Goal: Communication & Community: Answer question/provide support

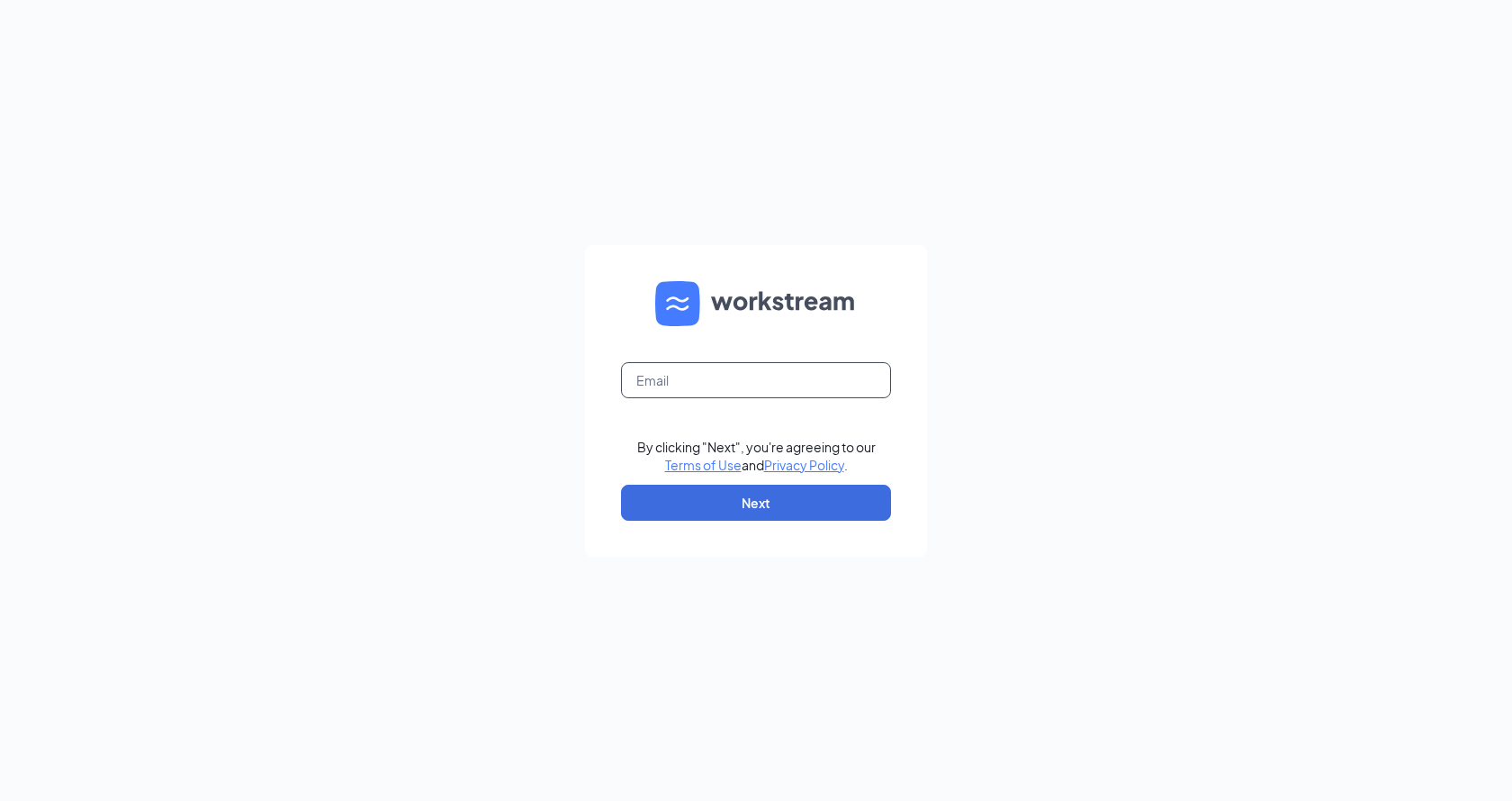
click at [726, 379] on input "text" at bounding box center [756, 380] width 270 height 36
type input "5360@karalionline.com"
click at [775, 505] on button "Next" at bounding box center [756, 503] width 270 height 36
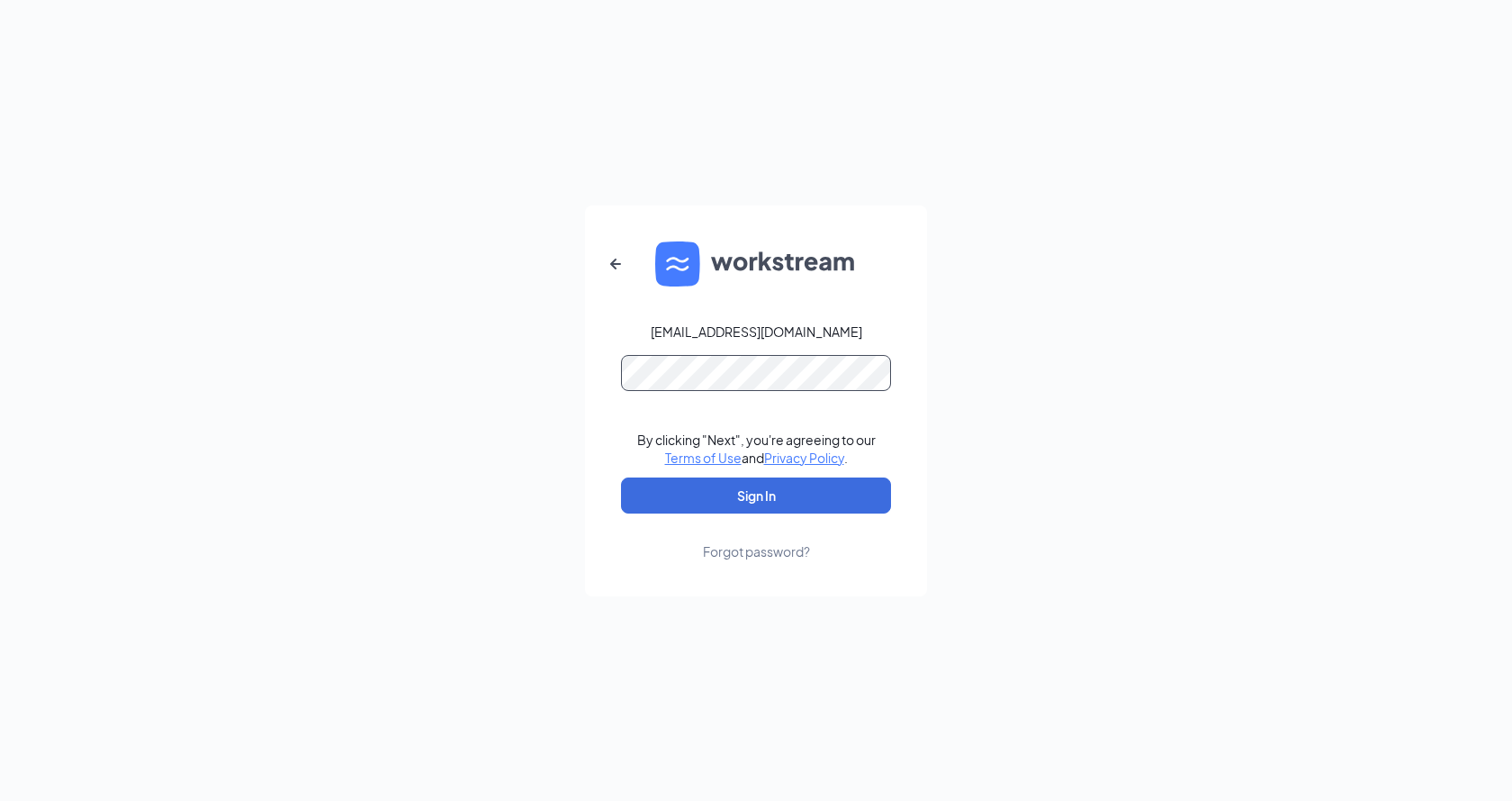
click at [621, 477] on button "Sign In" at bounding box center [756, 495] width 270 height 36
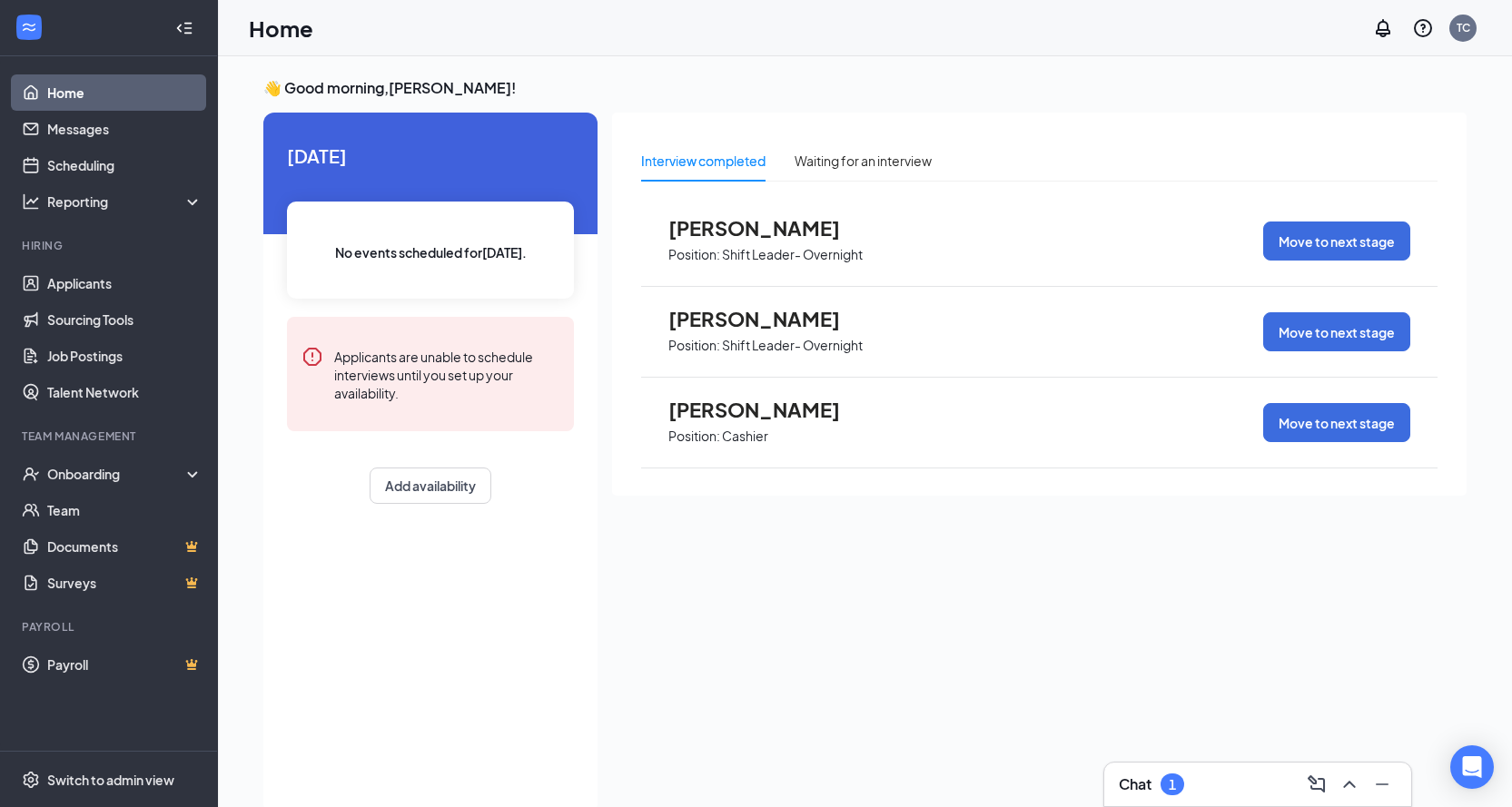
click at [1217, 759] on div "Interview completed Waiting for an interview [PERSON_NAME] Position: Shift Lead…" at bounding box center [1038, 458] width 854 height 690
click at [1216, 778] on div "Chat 1" at bounding box center [1257, 783] width 278 height 29
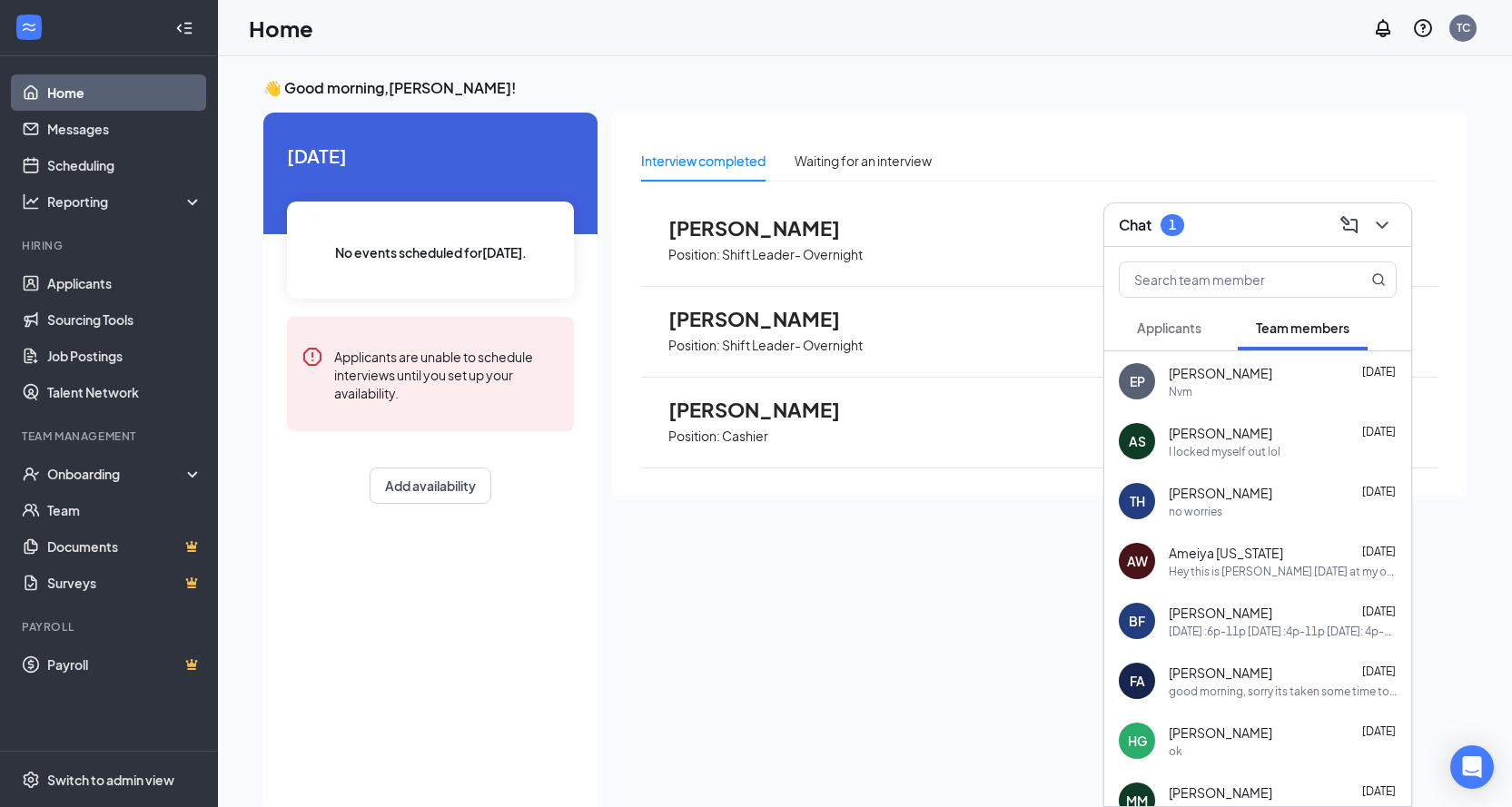
click at [1162, 312] on button "Applicants" at bounding box center [1169, 327] width 101 height 45
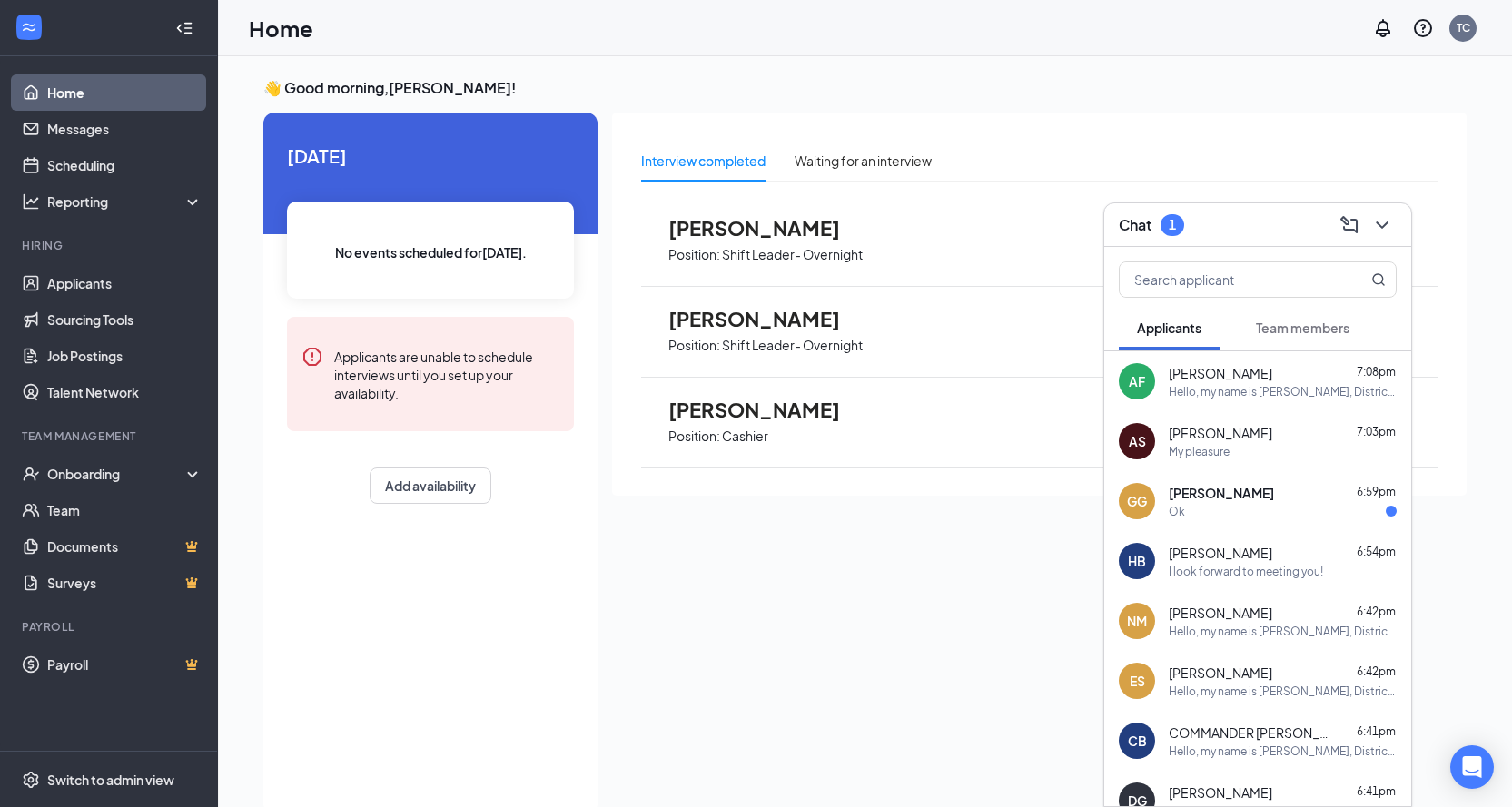
click at [1183, 496] on span "[PERSON_NAME]" at bounding box center [1221, 493] width 105 height 18
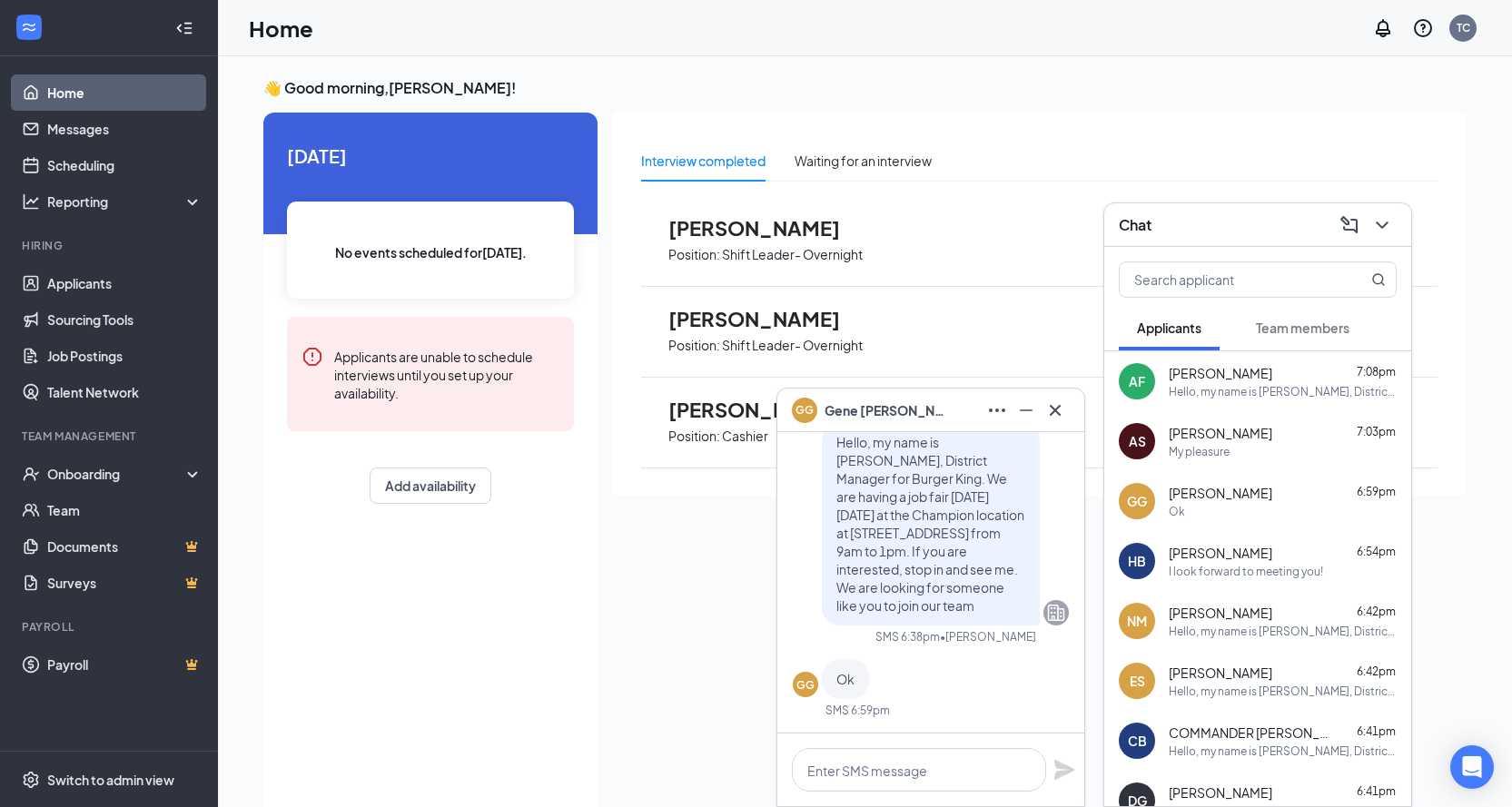
click at [1288, 372] on div "[PERSON_NAME] 7:08pm" at bounding box center [1282, 373] width 228 height 18
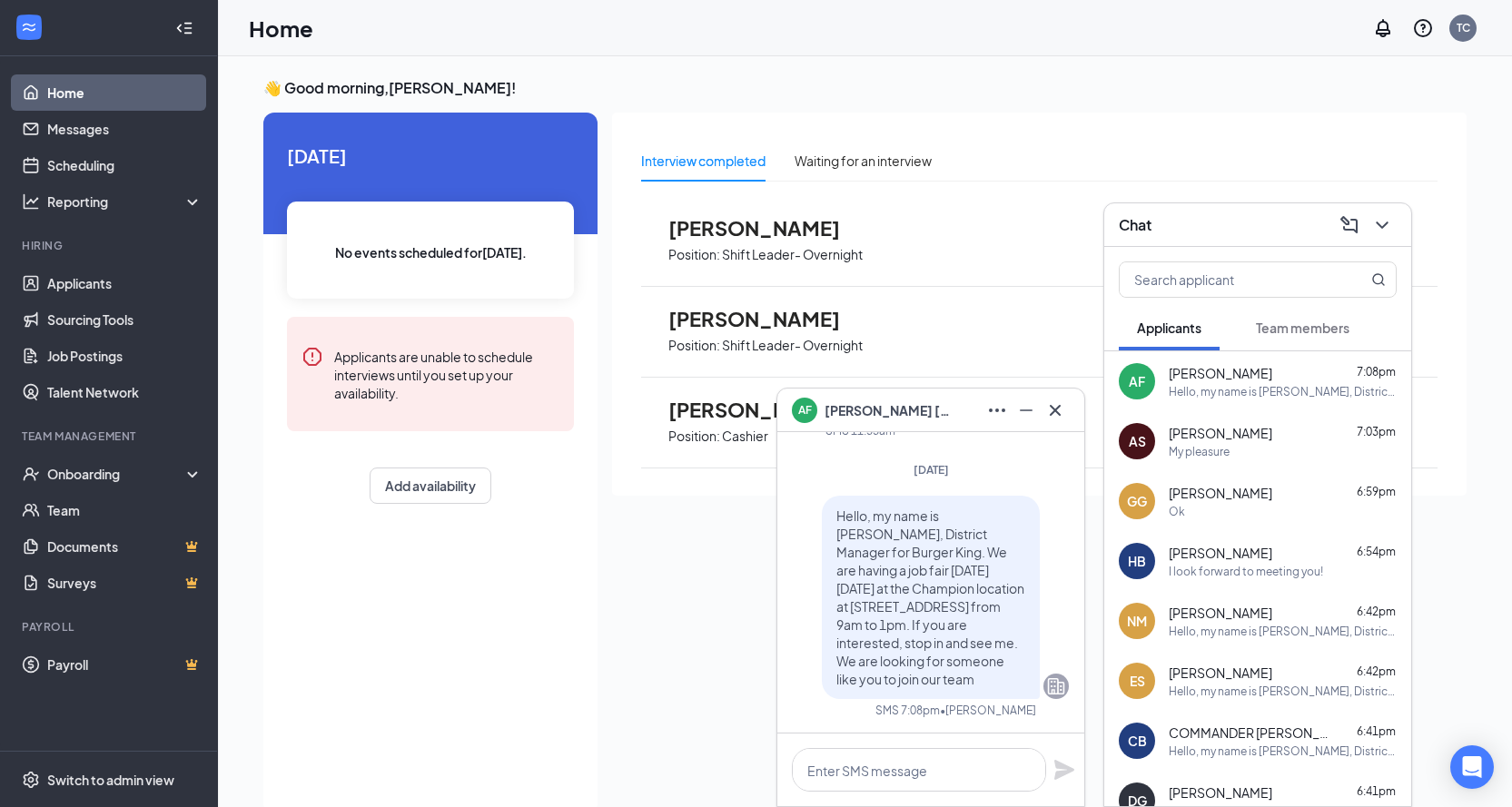
click at [1258, 414] on div "AS [PERSON_NAME] 7:03pm My pleasure" at bounding box center [1258, 441] width 307 height 60
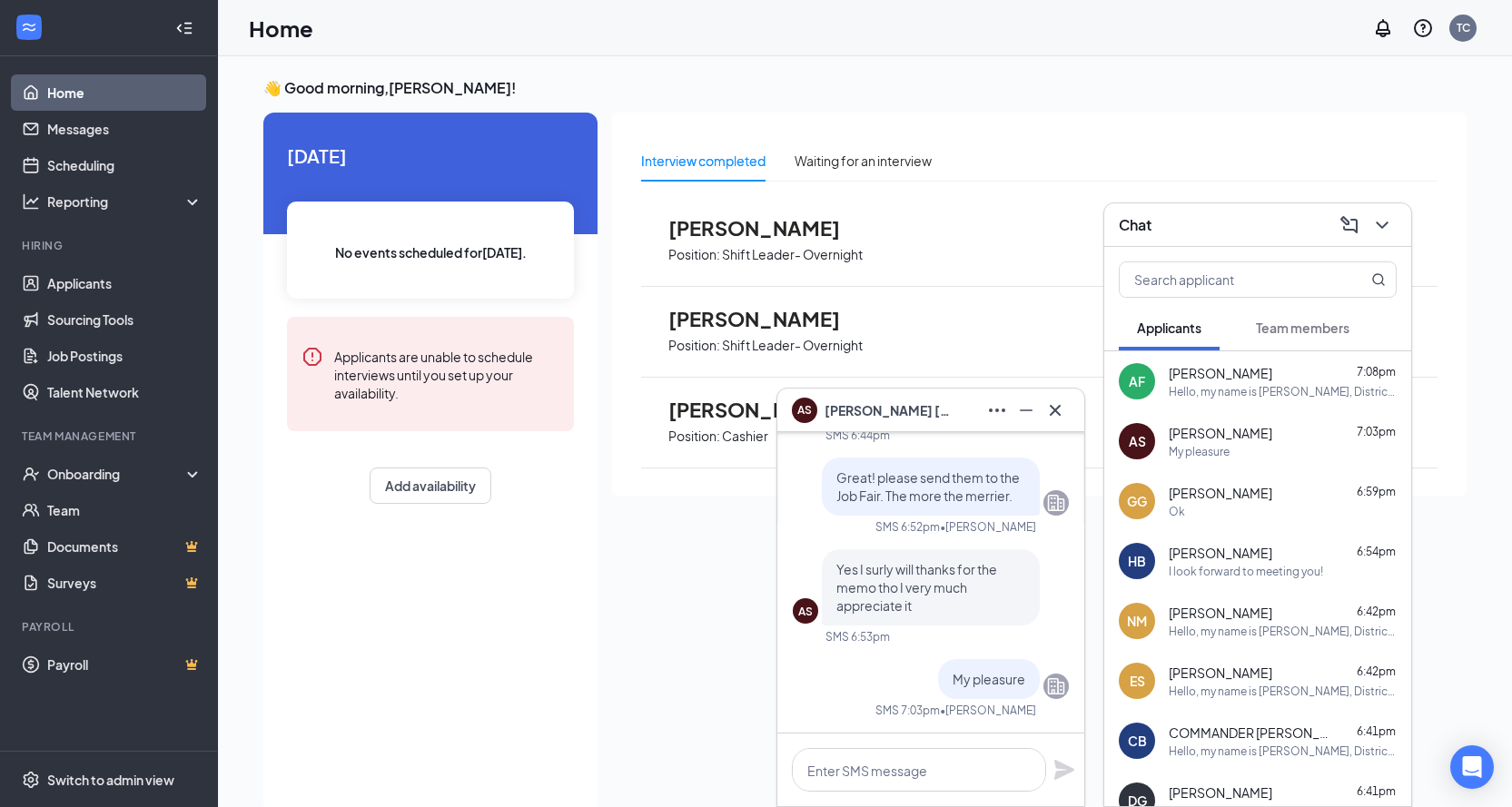
scroll to position [39, 0]
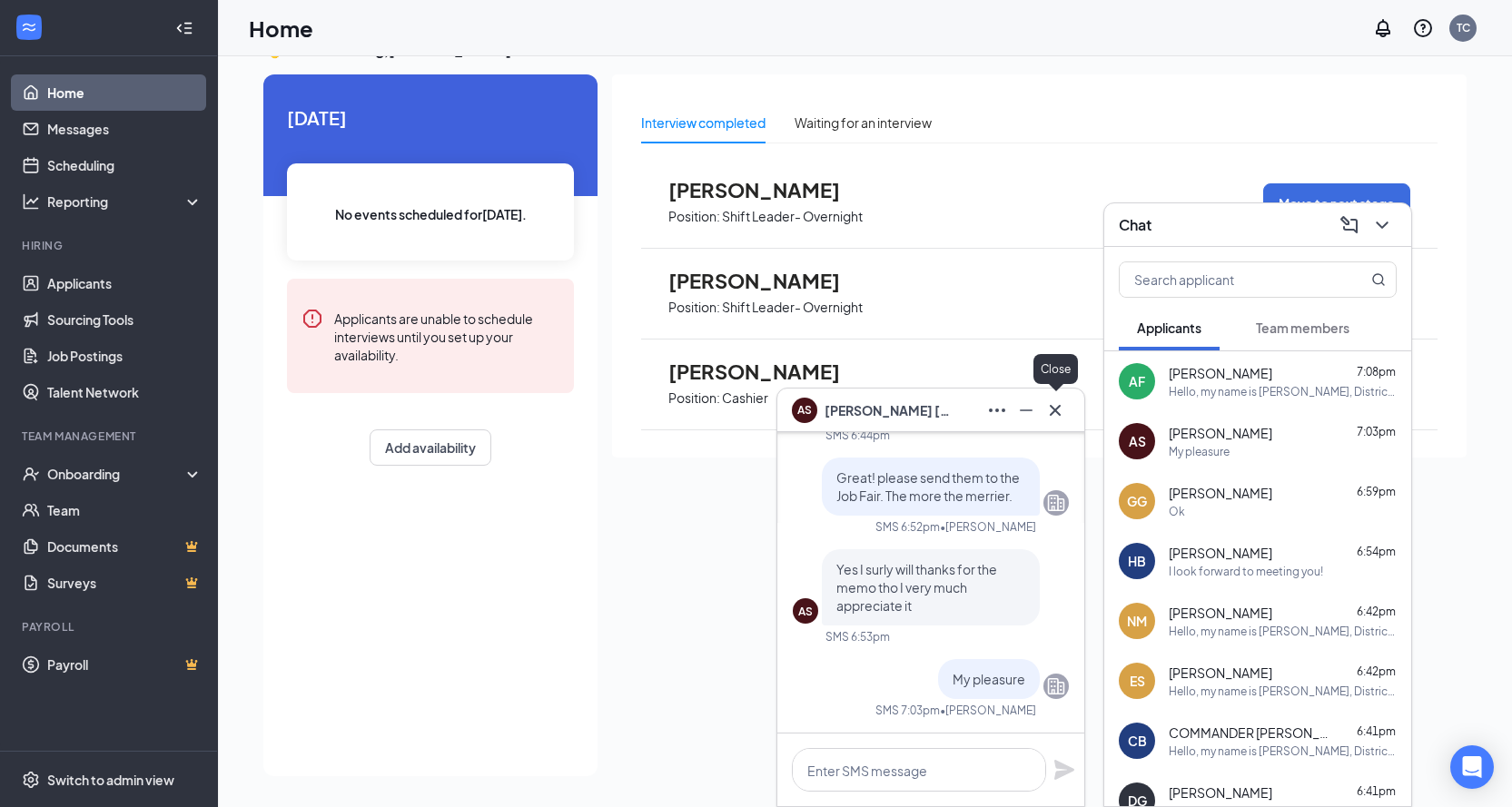
click at [1053, 413] on icon "Cross" at bounding box center [1055, 410] width 22 height 22
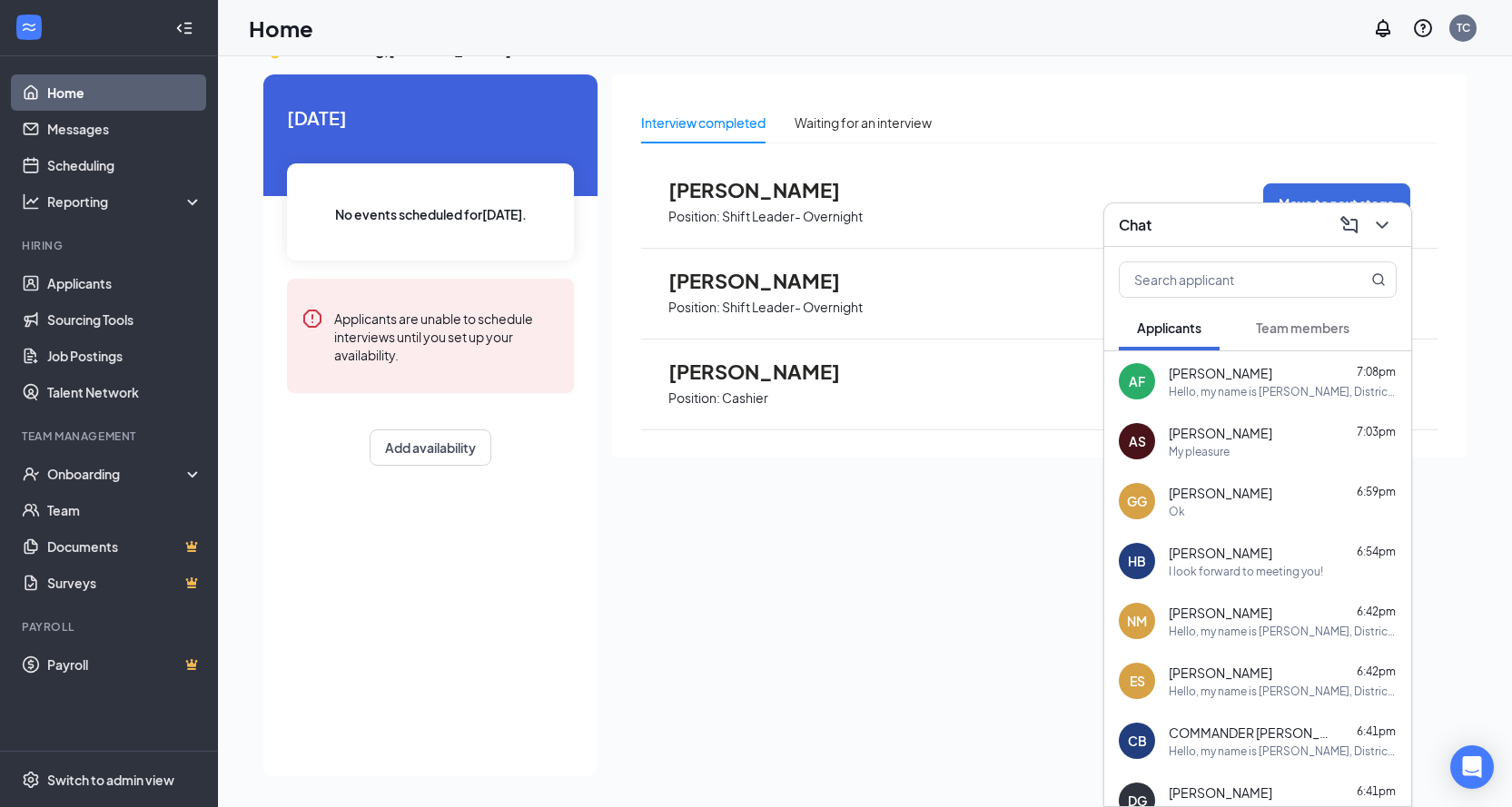
click at [1294, 500] on div "[PERSON_NAME] 6:59pm" at bounding box center [1282, 493] width 228 height 18
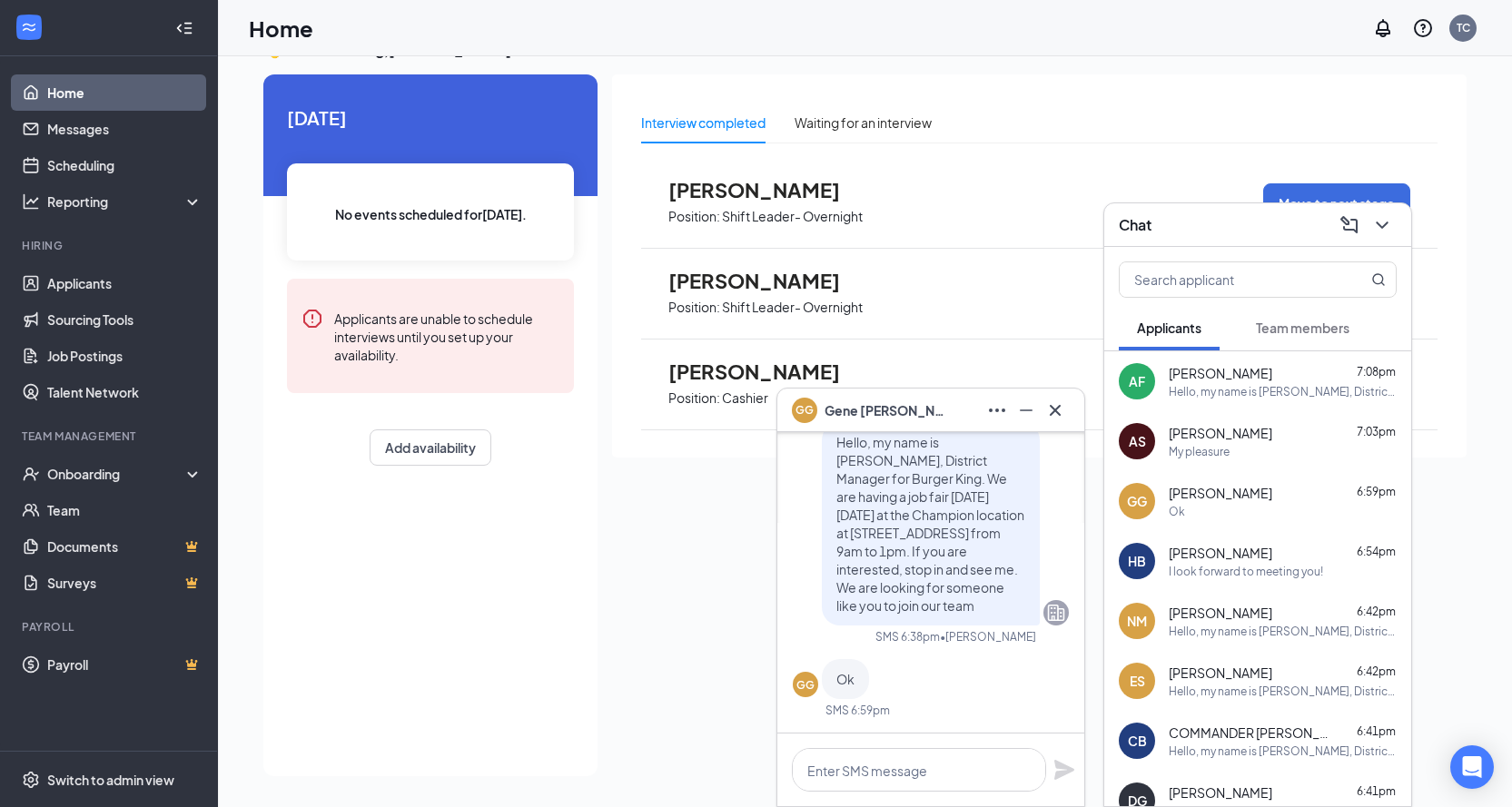
click at [1259, 573] on div "I look forward to meeting you!" at bounding box center [1246, 572] width 154 height 16
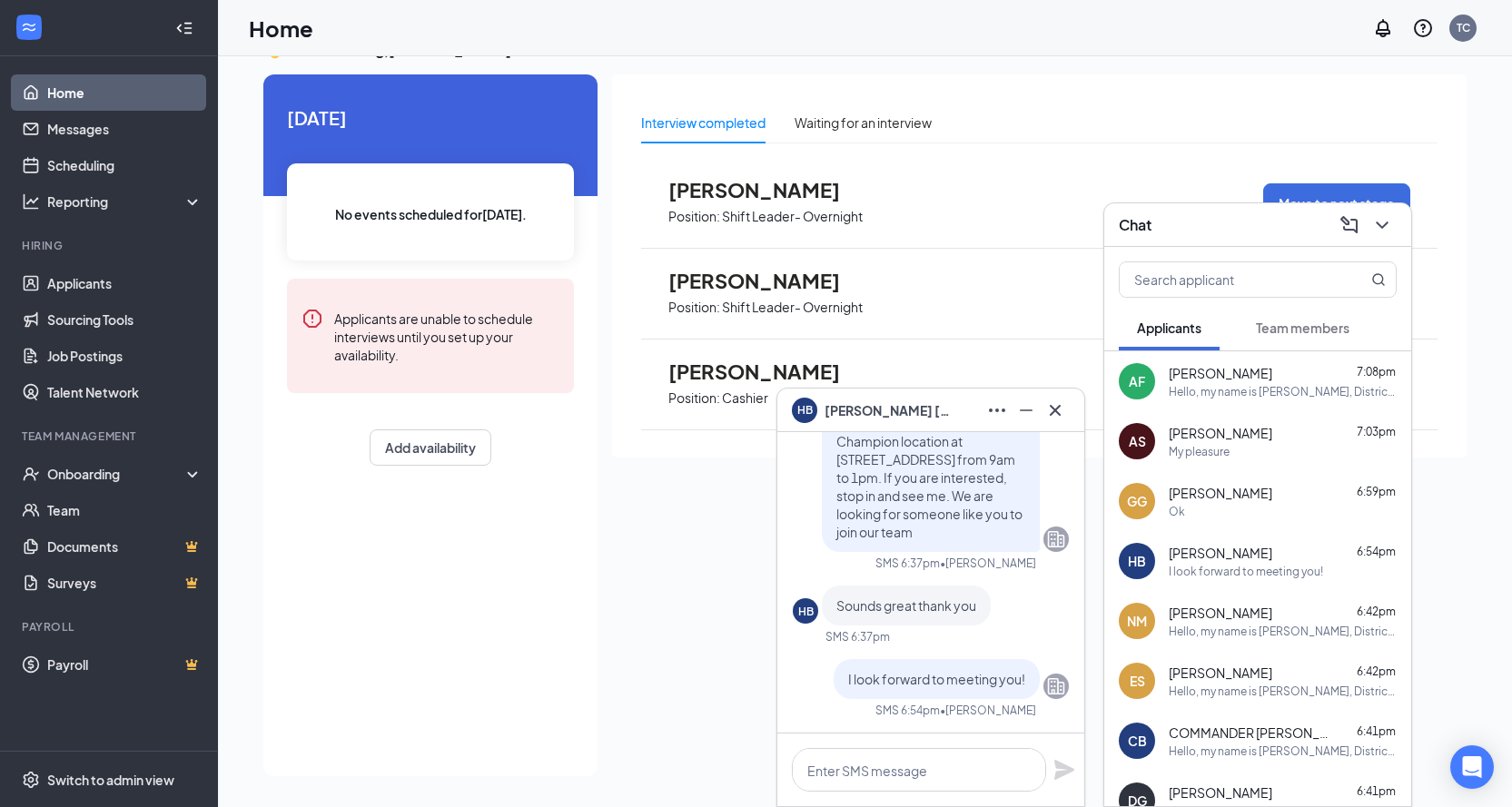
click at [1294, 615] on div "[PERSON_NAME] 6:42pm" at bounding box center [1282, 612] width 228 height 18
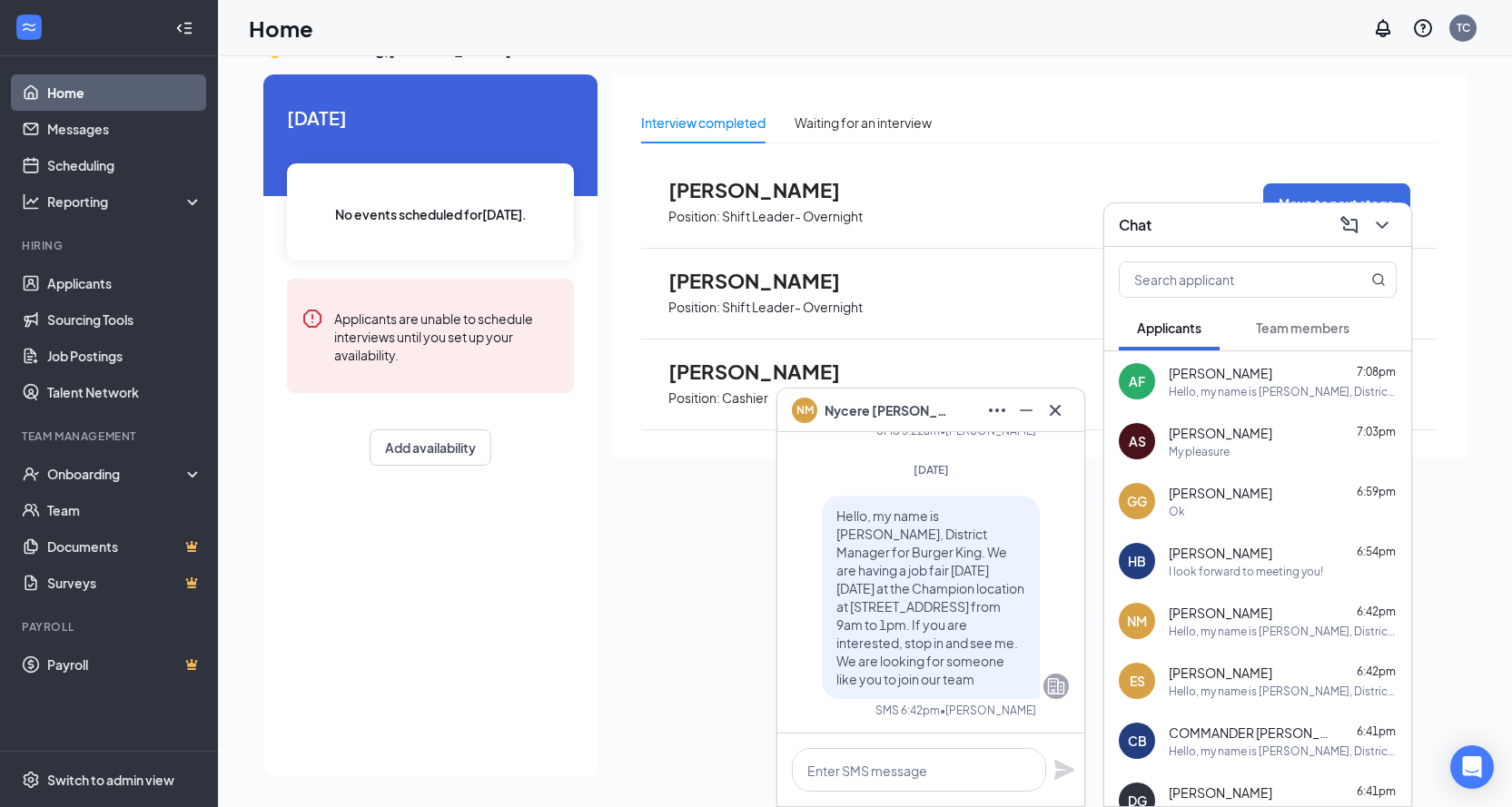
click at [1282, 666] on div "[PERSON_NAME] 6:42pm" at bounding box center [1282, 672] width 228 height 18
click at [1053, 413] on icon "Cross" at bounding box center [1055, 410] width 22 height 22
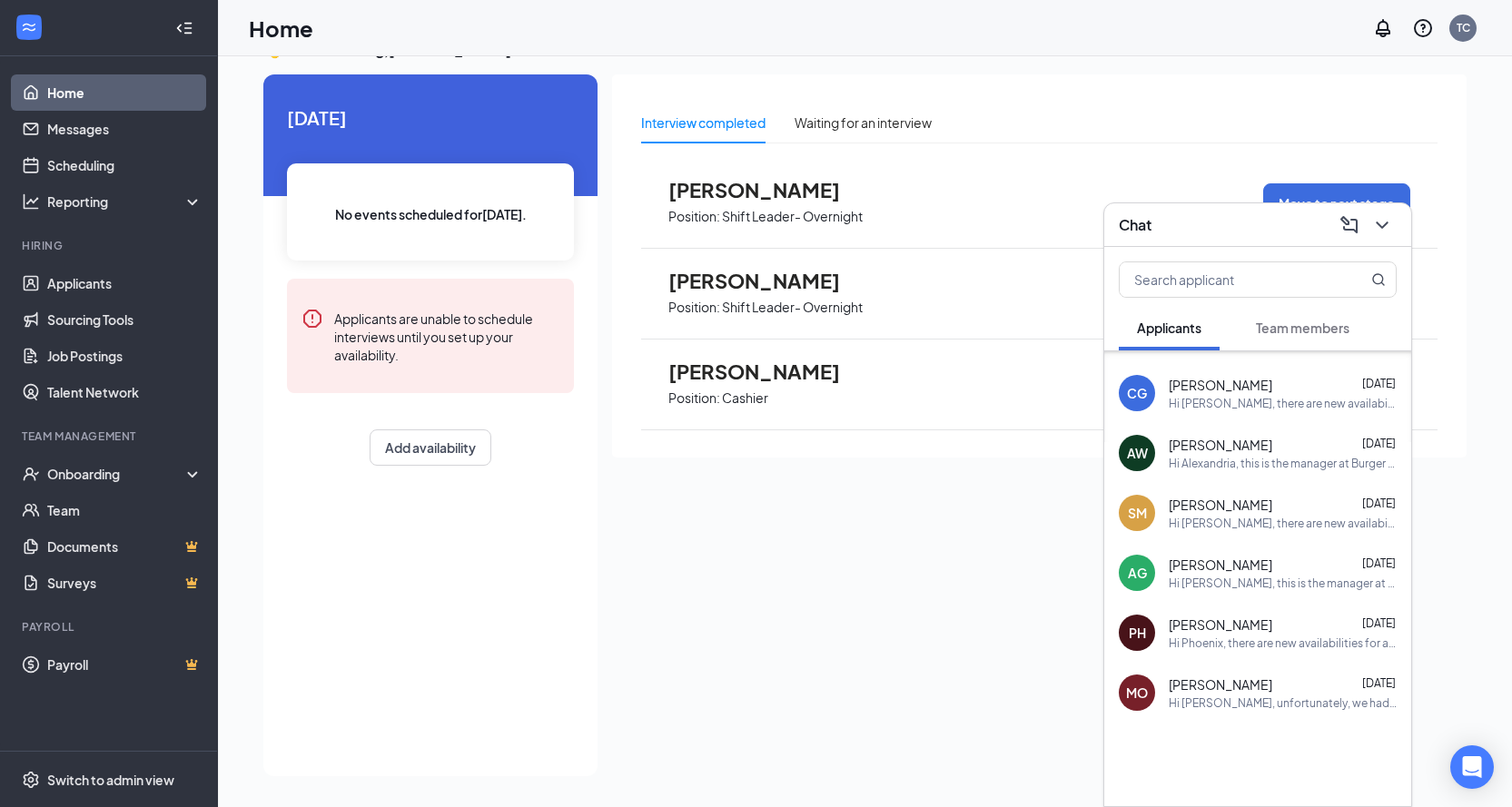
scroll to position [1073, 0]
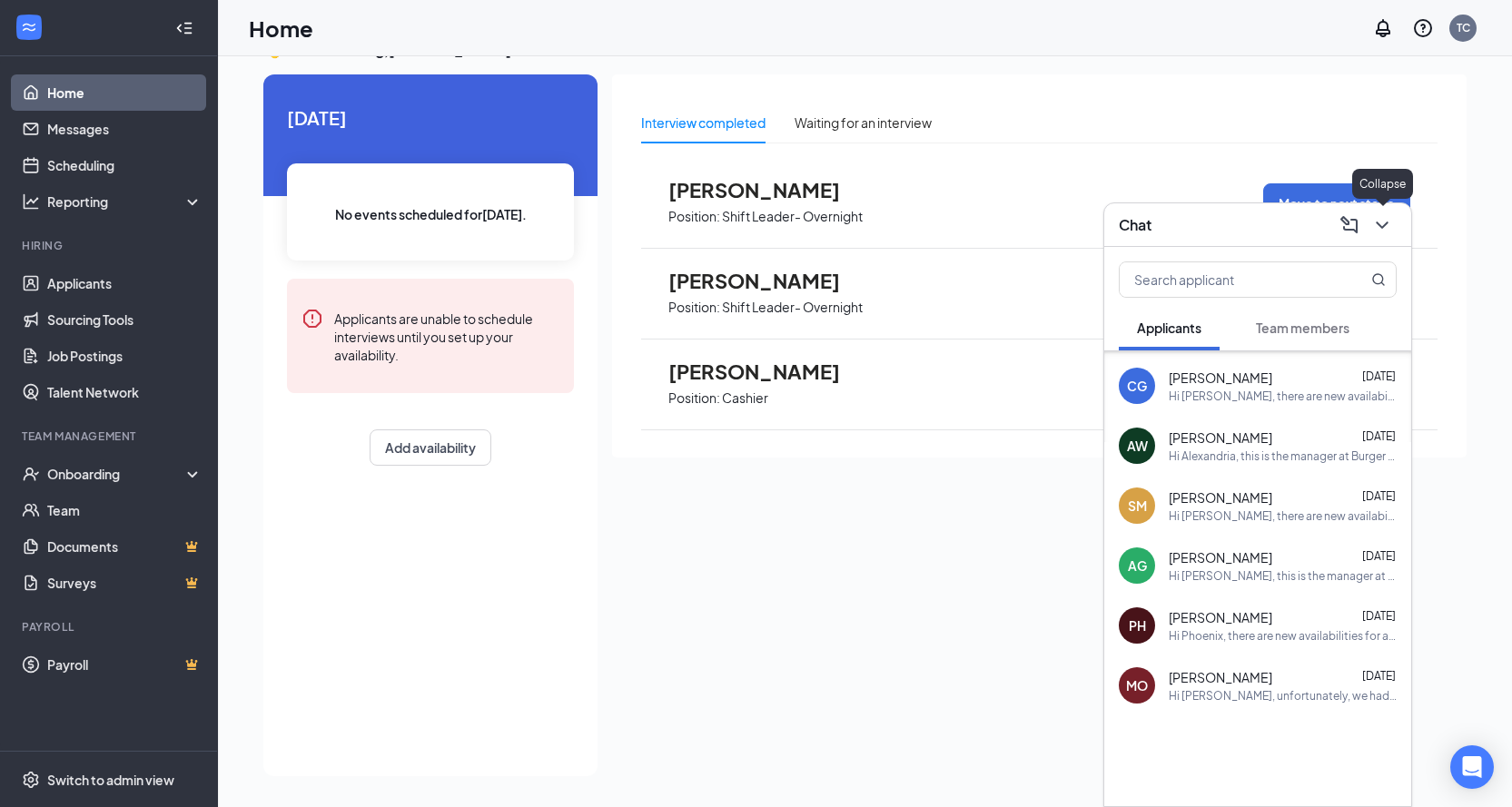
click at [1389, 224] on icon "ChevronDown" at bounding box center [1381, 225] width 22 height 22
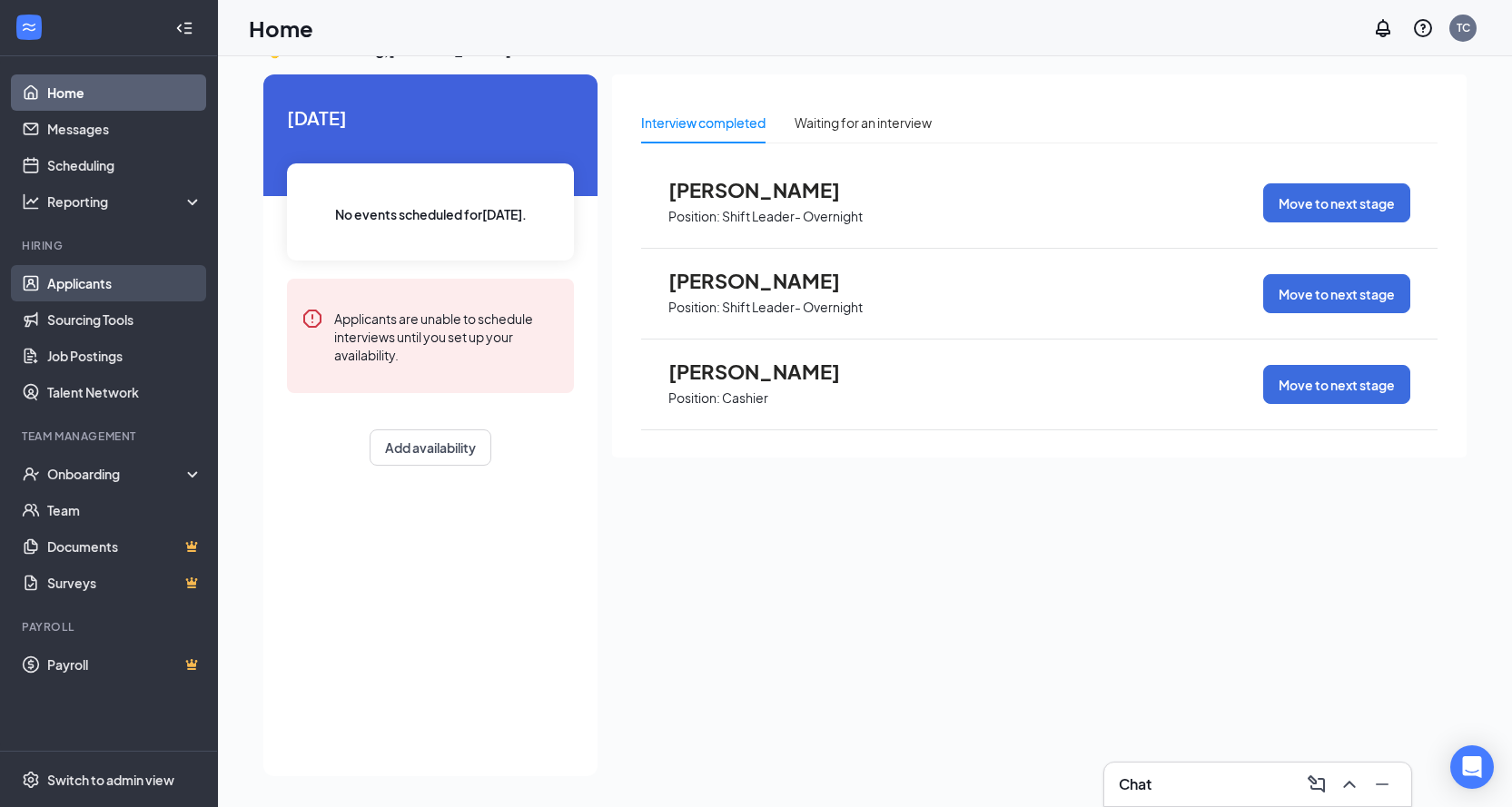
click at [100, 285] on link "Applicants" at bounding box center [125, 283] width 155 height 37
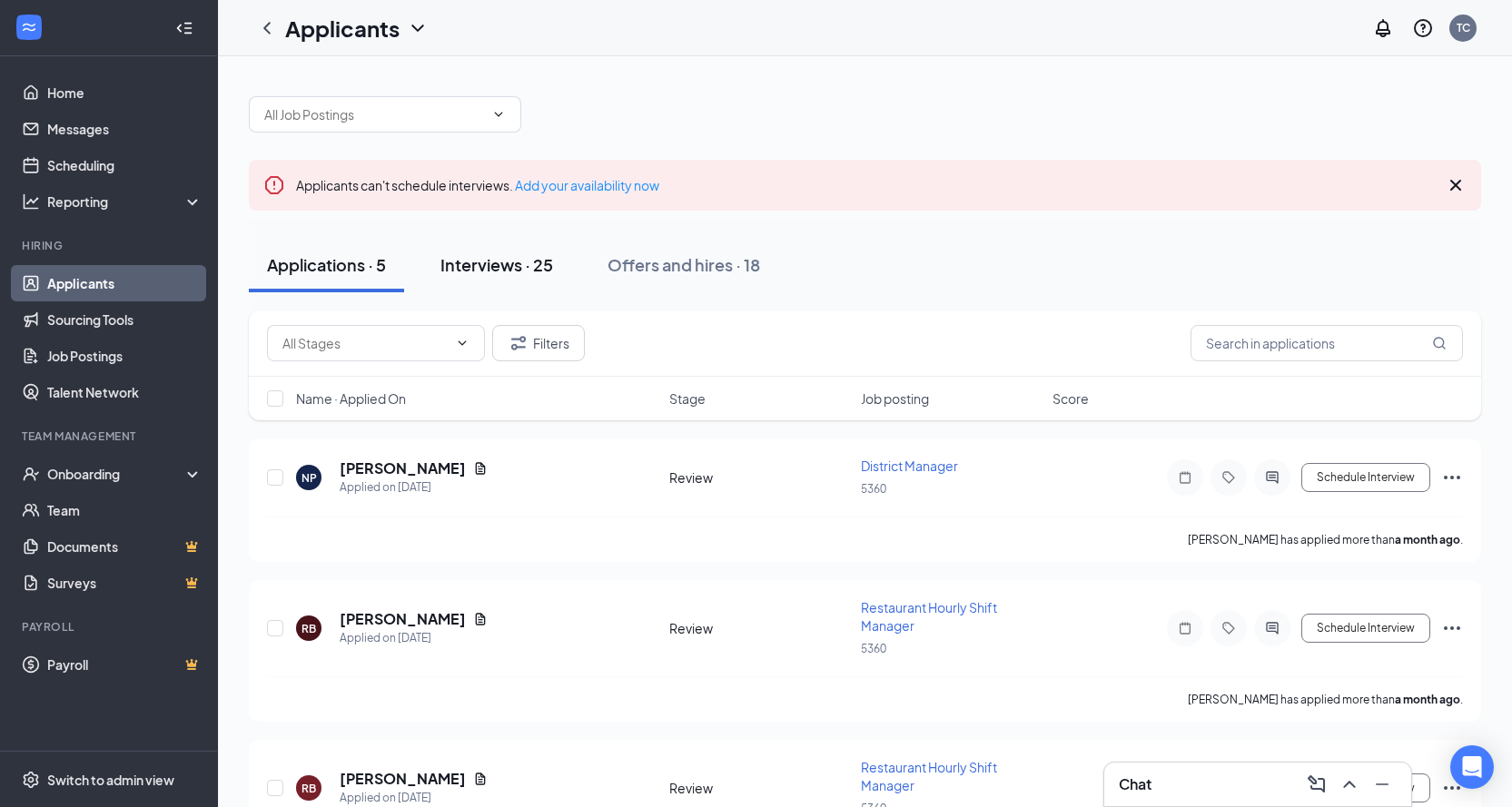
click at [479, 260] on div "Interviews · 25" at bounding box center [497, 264] width 113 height 23
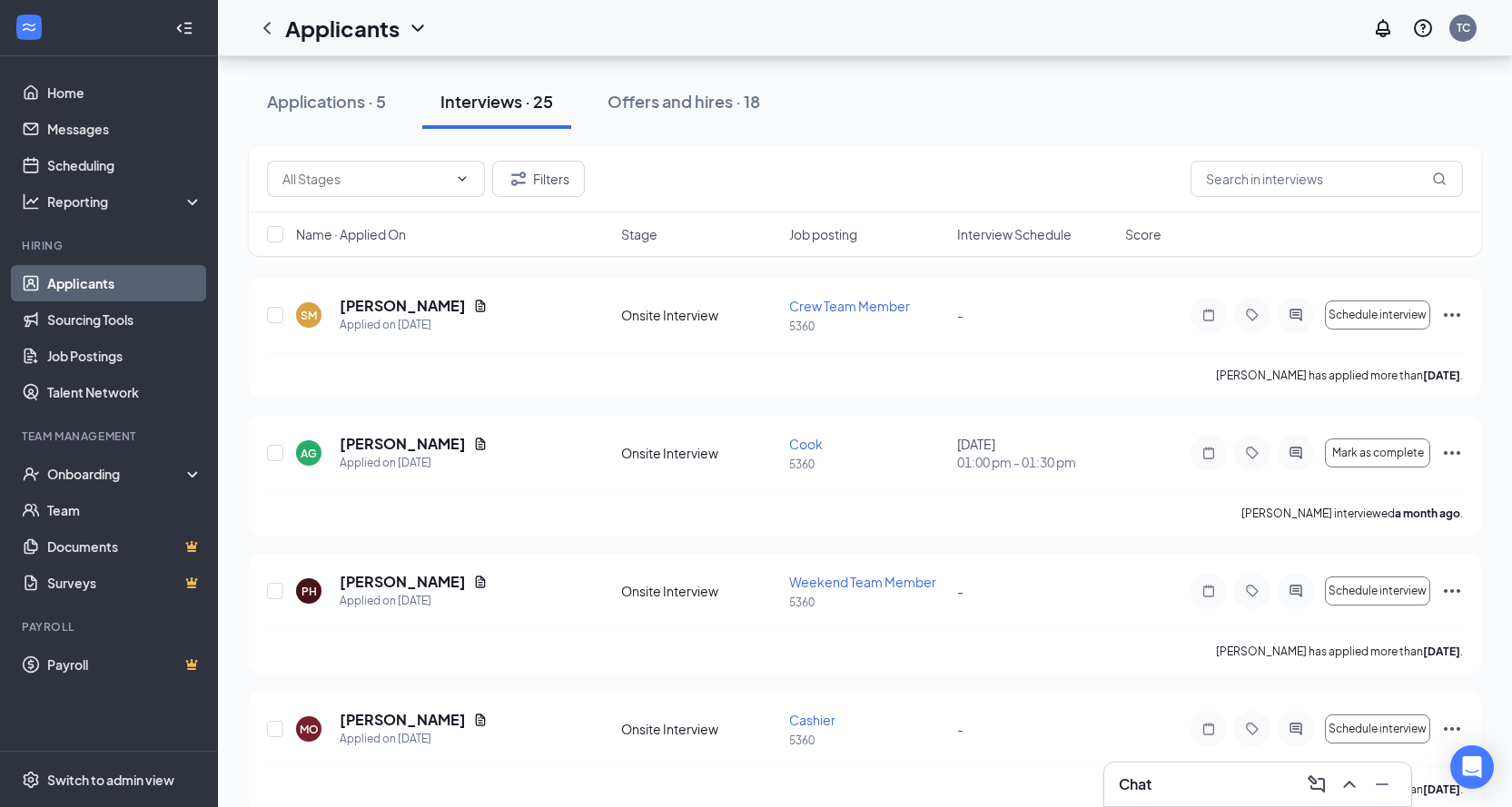
scroll to position [3084, 0]
